Goal: Information Seeking & Learning: Learn about a topic

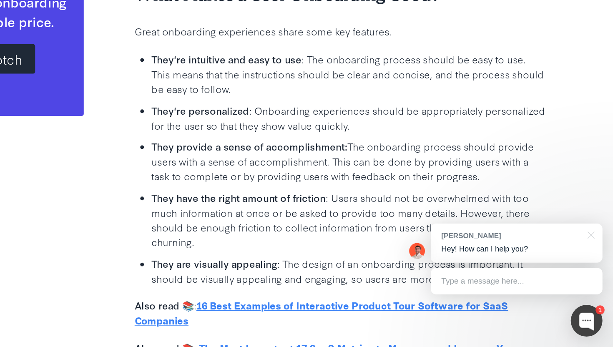
scroll to position [874, 0]
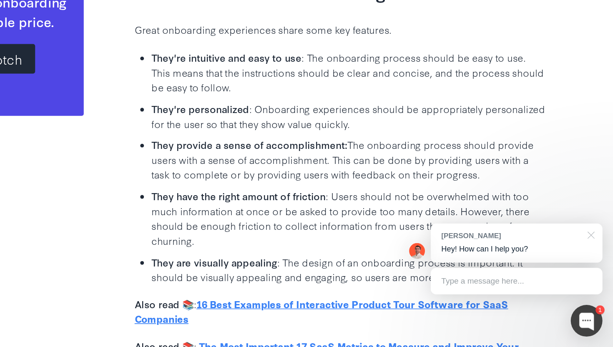
click at [596, 258] on div at bounding box center [594, 257] width 21 height 17
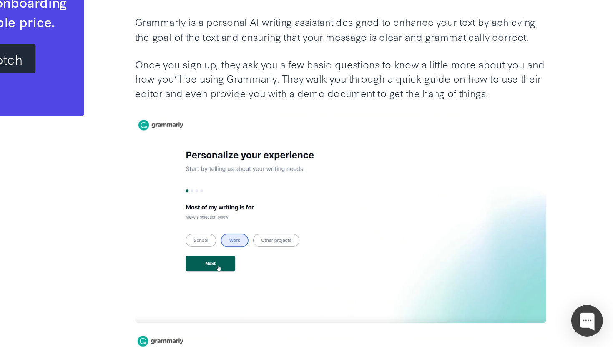
scroll to position [1278, 0]
